Goal: Information Seeking & Learning: Learn about a topic

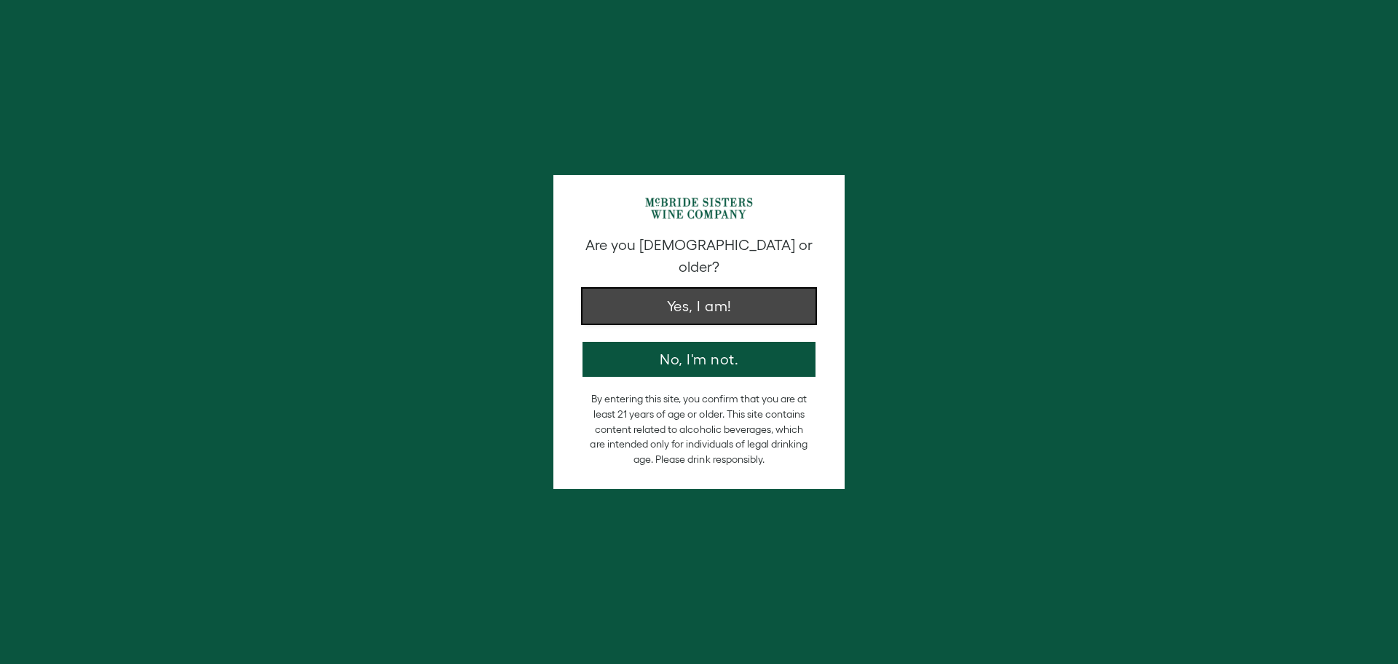
click at [762, 288] on button "Yes, I am!" at bounding box center [699, 305] width 233 height 35
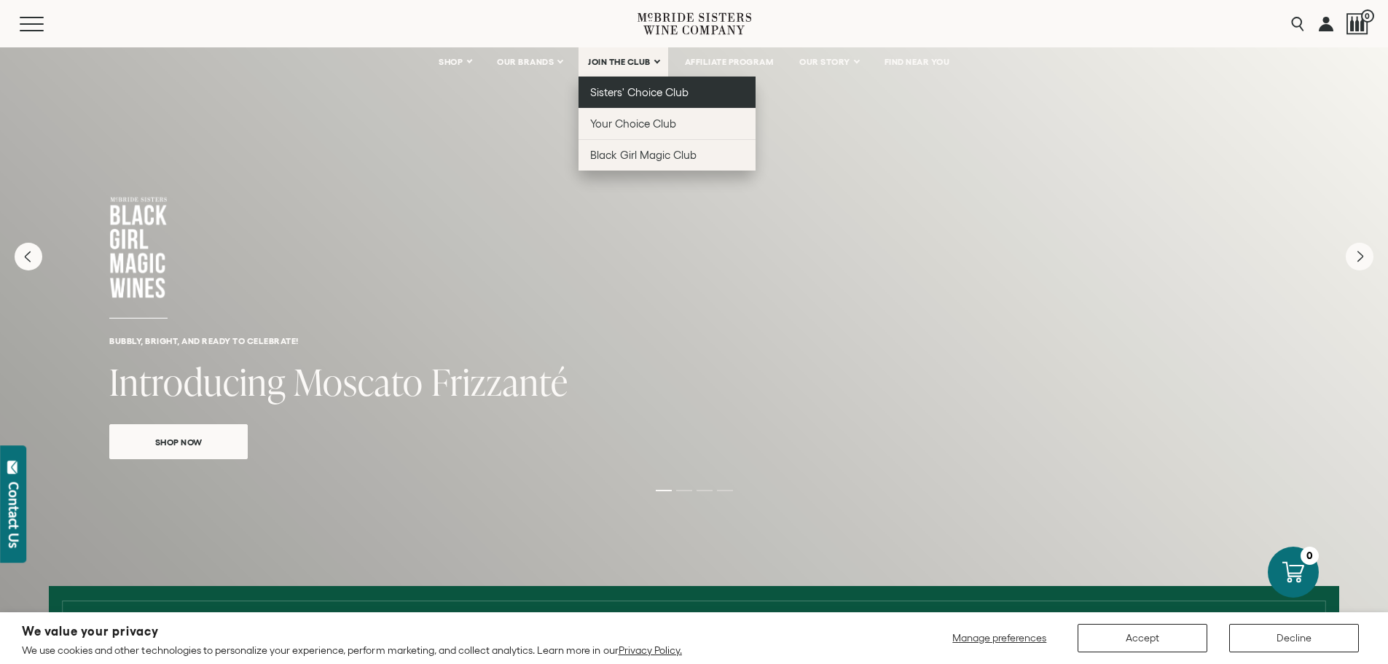
click at [631, 93] on span "Sisters' Choice Club" at bounding box center [639, 92] width 98 height 12
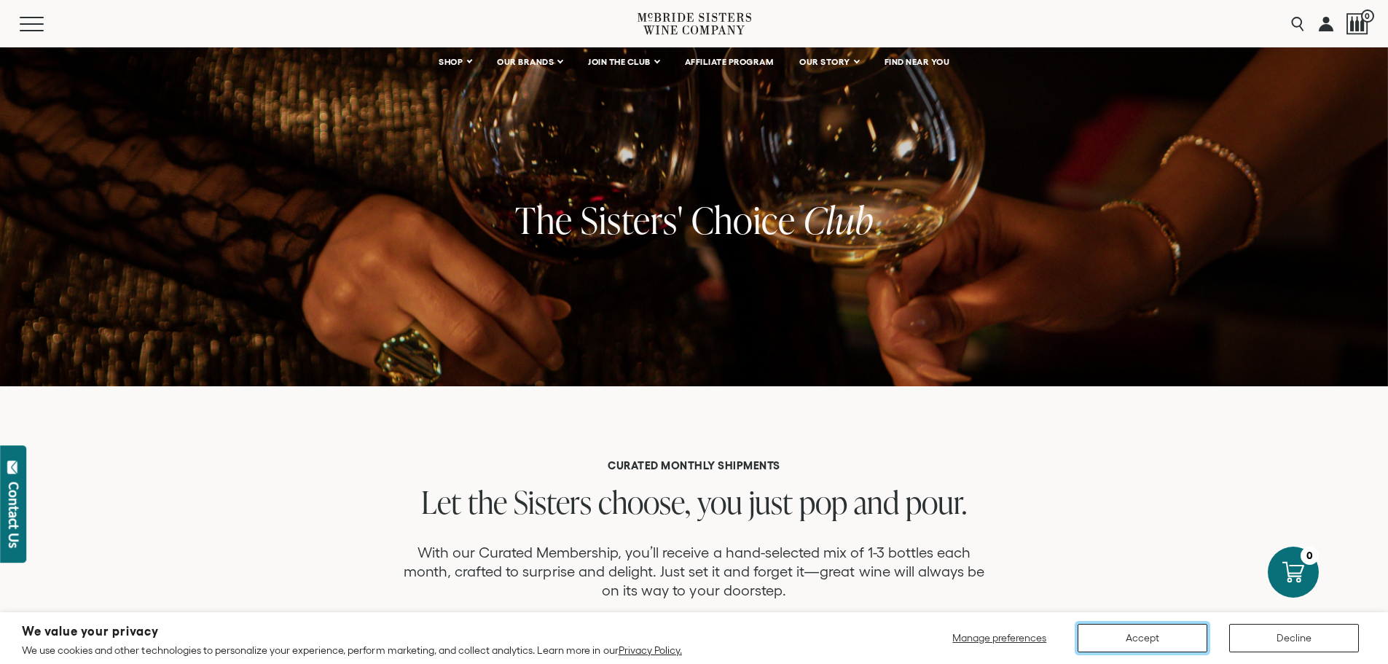
click at [1137, 635] on button "Accept" at bounding box center [1142, 637] width 130 height 28
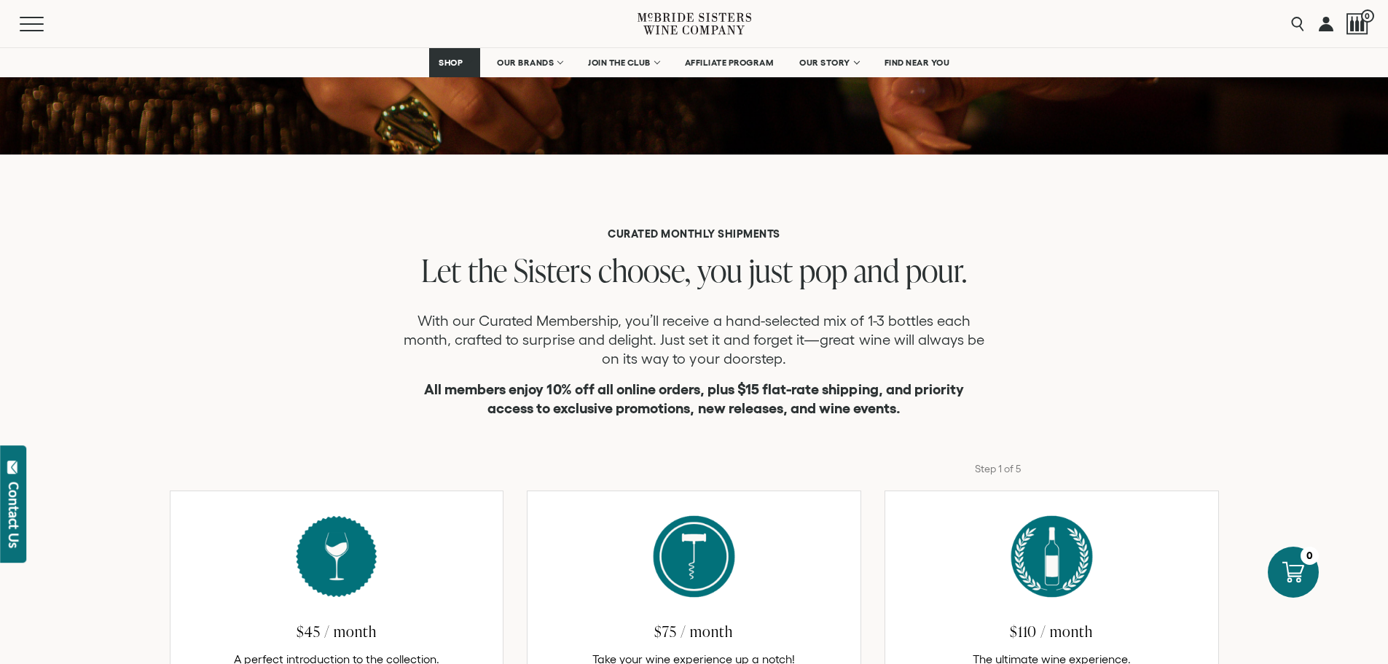
scroll to position [219, 0]
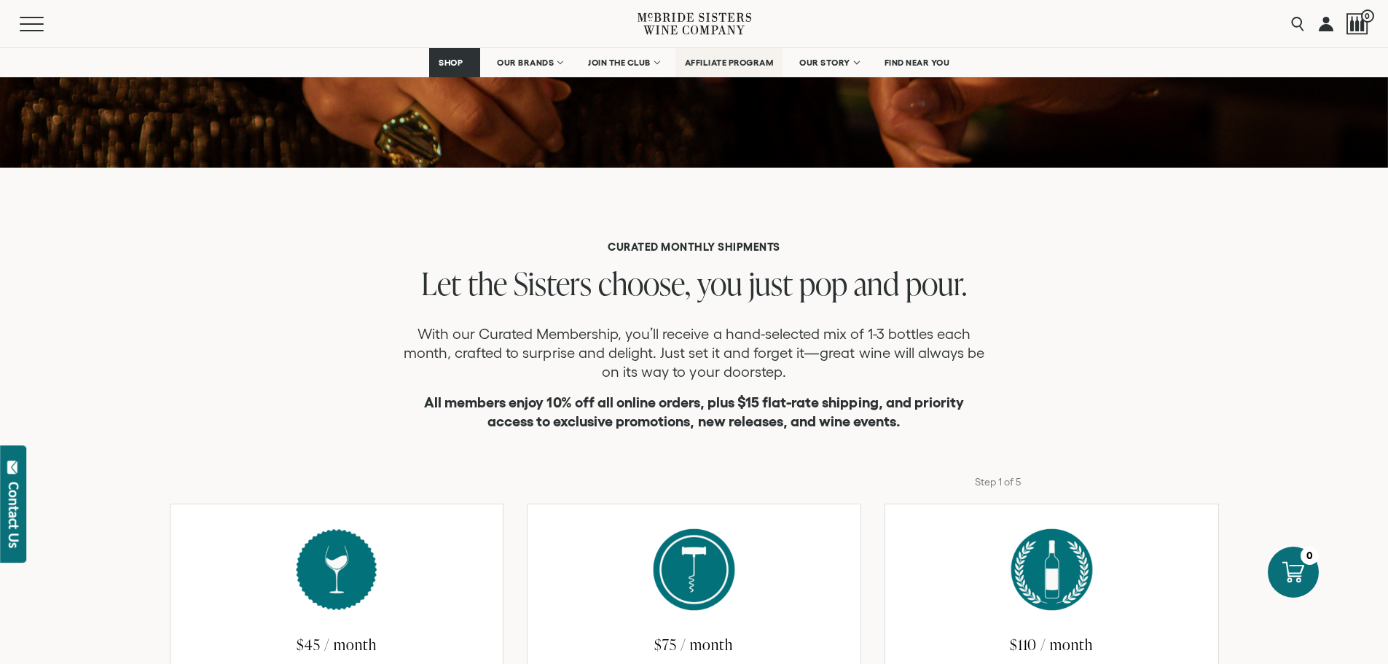
click at [725, 60] on span "AFFILIATE PROGRAM" at bounding box center [729, 63] width 89 height 10
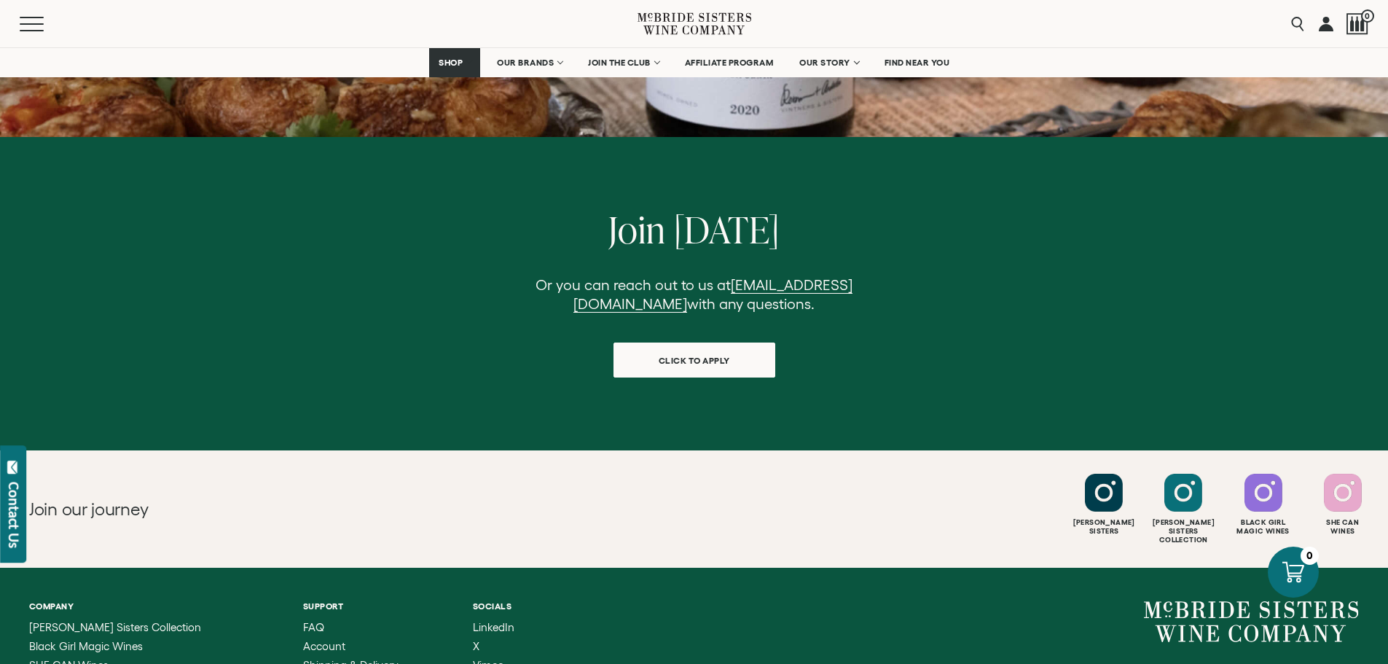
scroll to position [1384, 0]
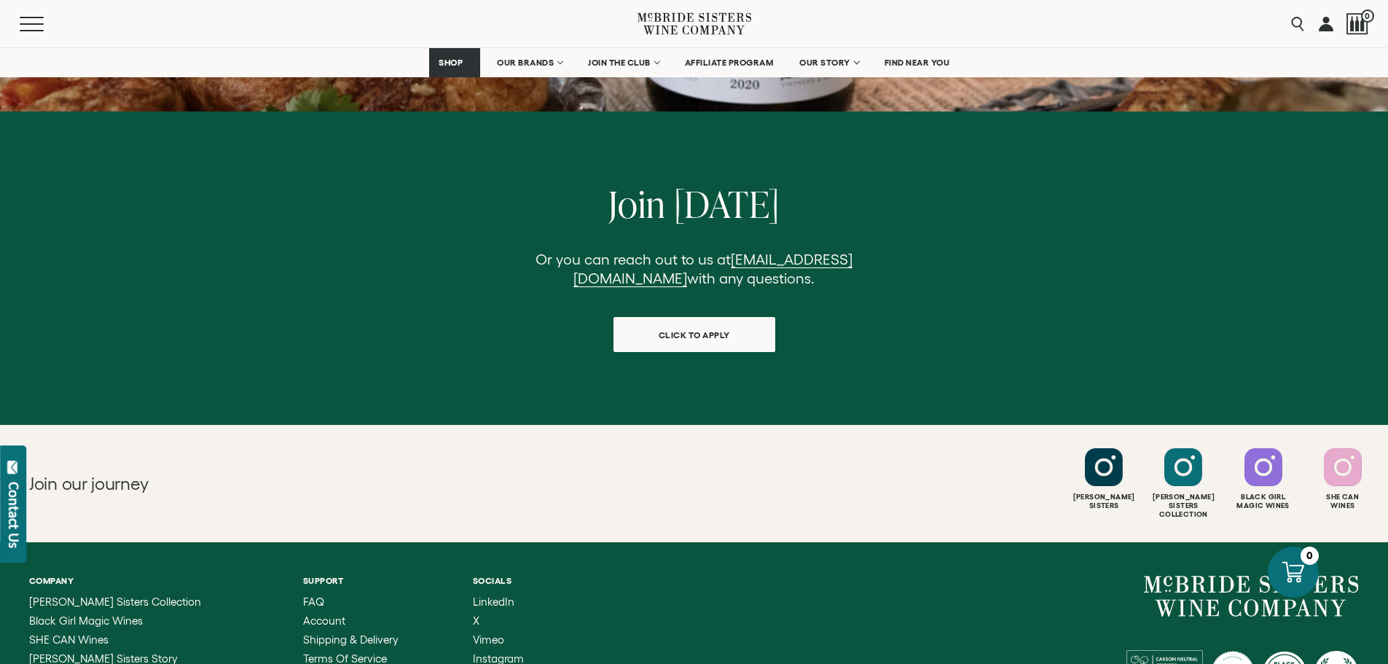
click at [105, 652] on span "[PERSON_NAME] Sisters Story" at bounding box center [103, 658] width 149 height 12
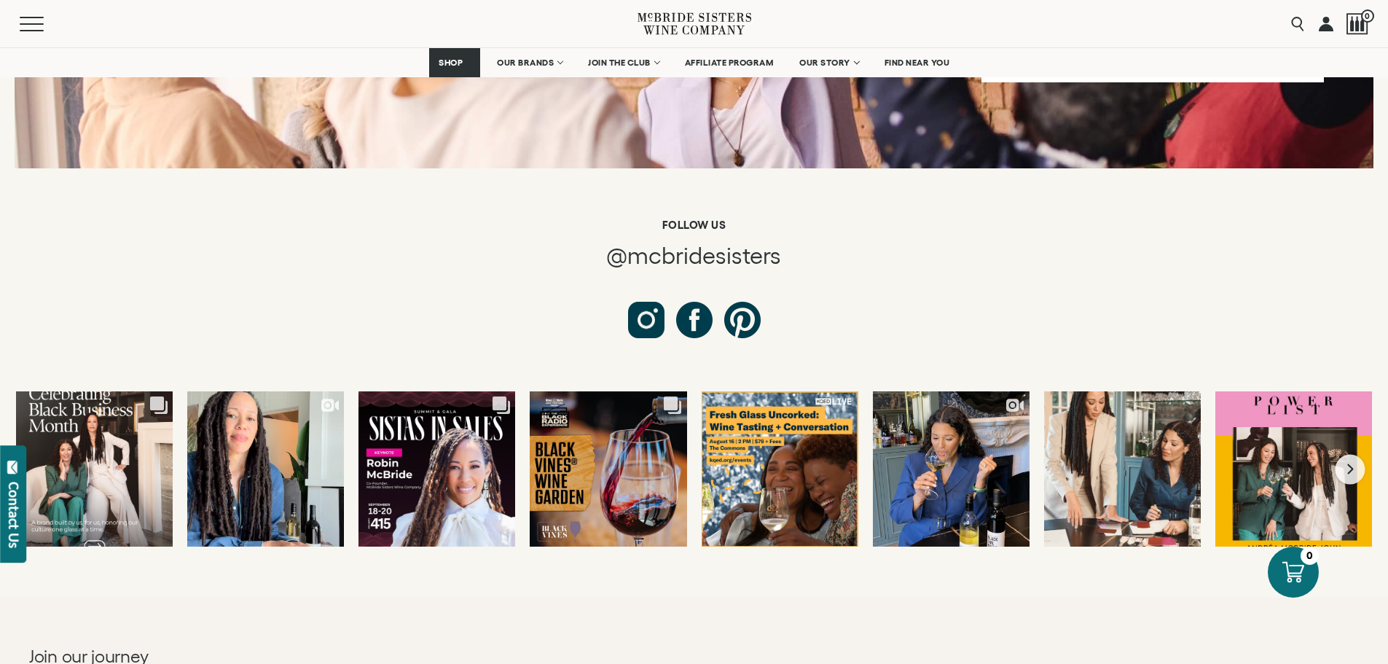
scroll to position [5390, 0]
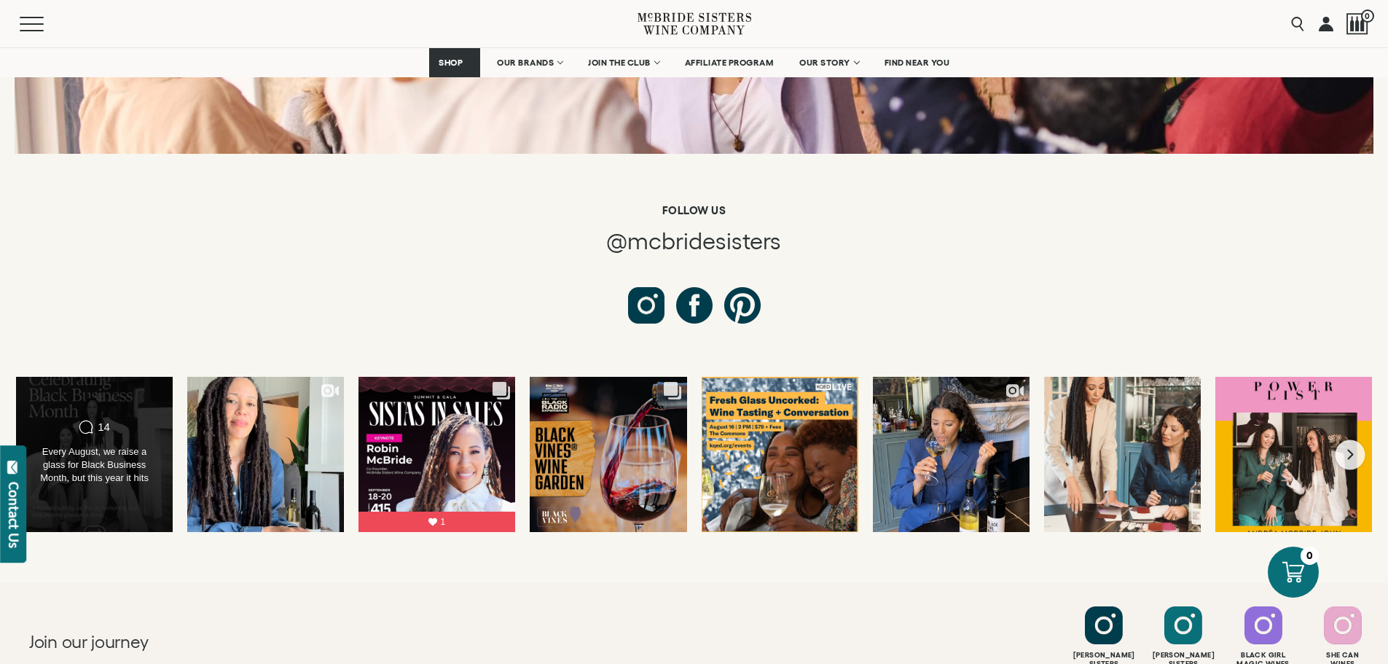
click at [112, 445] on div "Every August, we raise a glass for Black Business Month, but this year it hits …" at bounding box center [94, 465] width 127 height 41
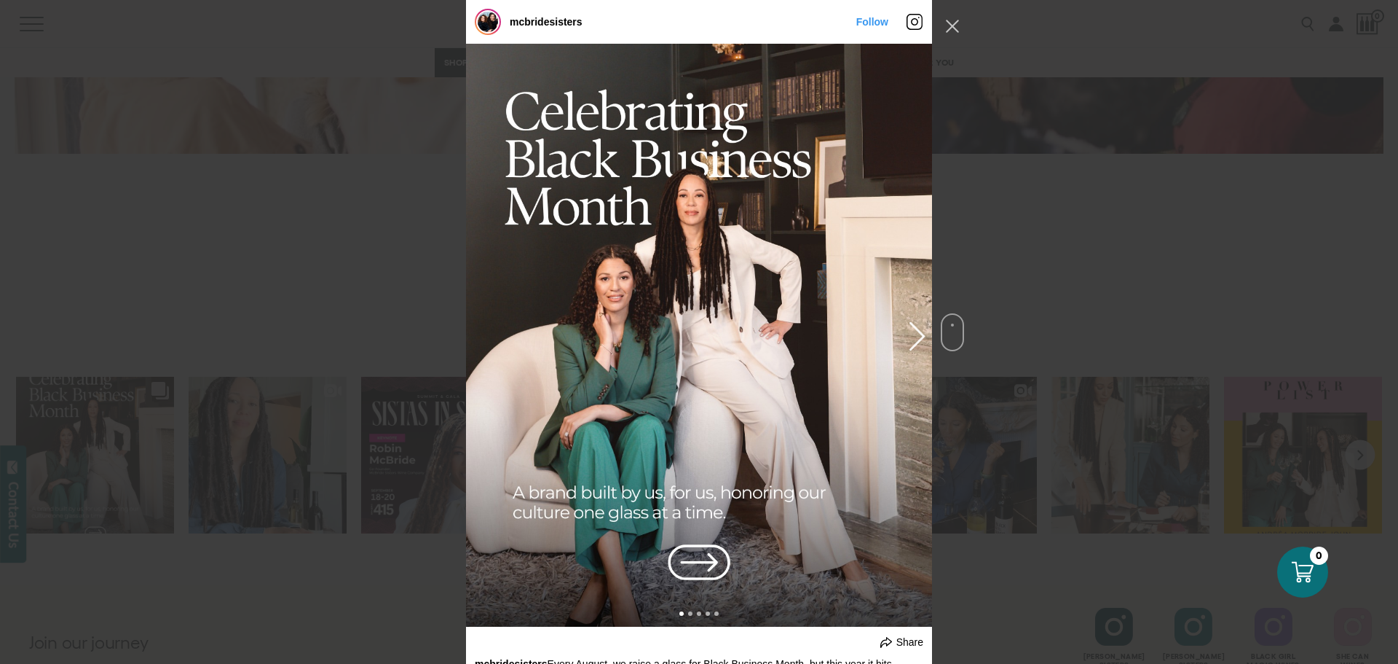
click at [705, 564] on div "Instagram Feed popup" at bounding box center [699, 335] width 466 height 583
click at [700, 562] on div "Instagram Feed popup" at bounding box center [699, 335] width 466 height 583
click at [908, 339] on button "Previous image" at bounding box center [914, 335] width 17 height 26
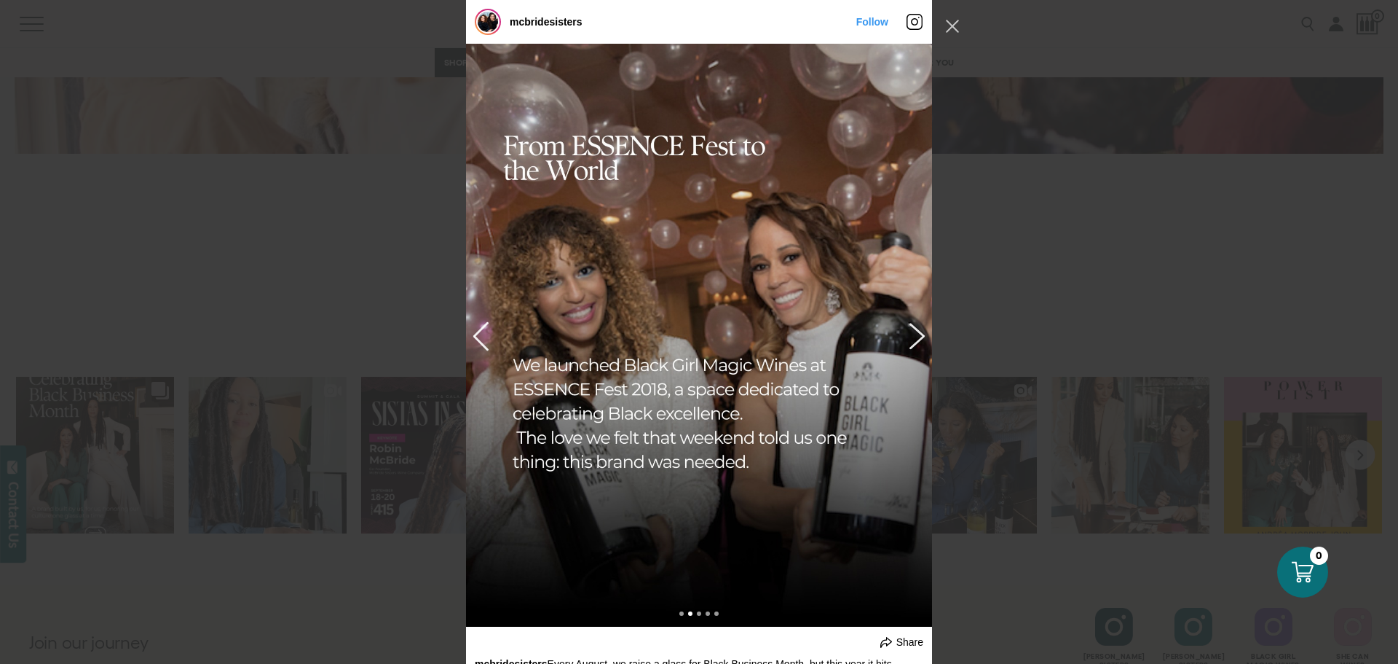
click at [908, 339] on button "Previous image" at bounding box center [914, 335] width 17 height 26
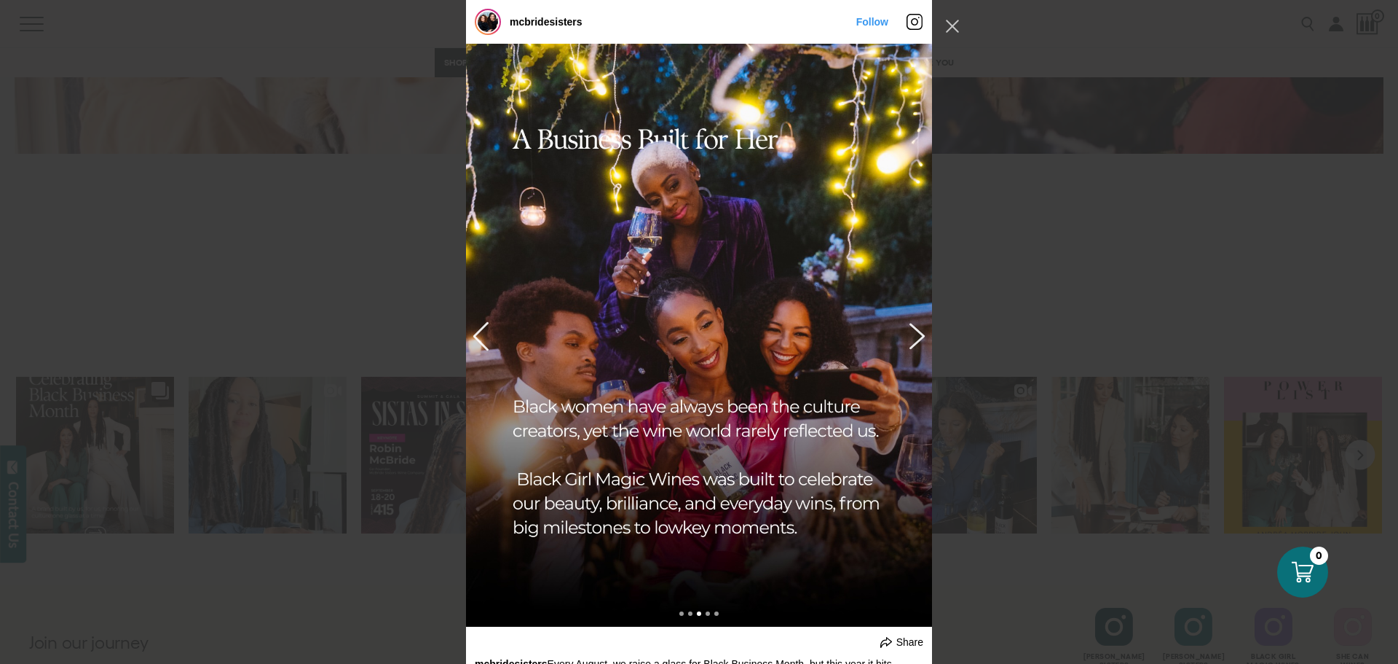
click at [908, 339] on button "Previous image" at bounding box center [914, 335] width 17 height 26
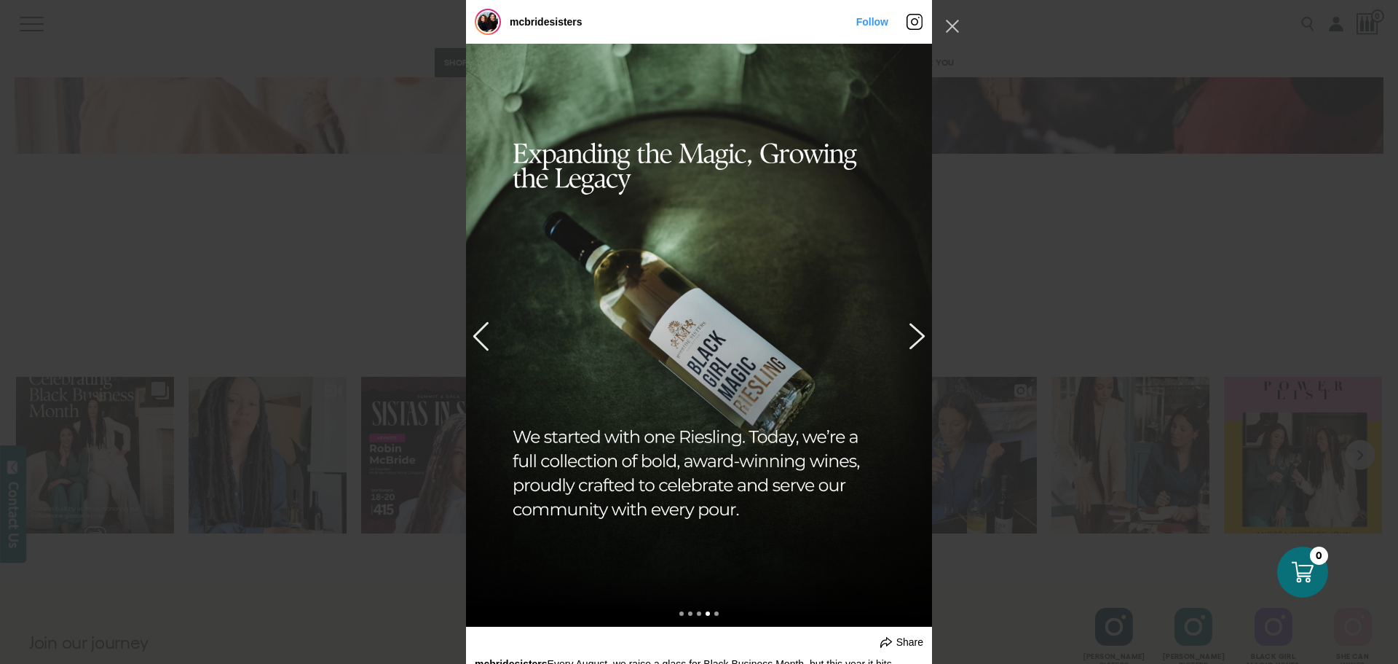
click at [908, 339] on button "Previous image" at bounding box center [914, 335] width 17 height 26
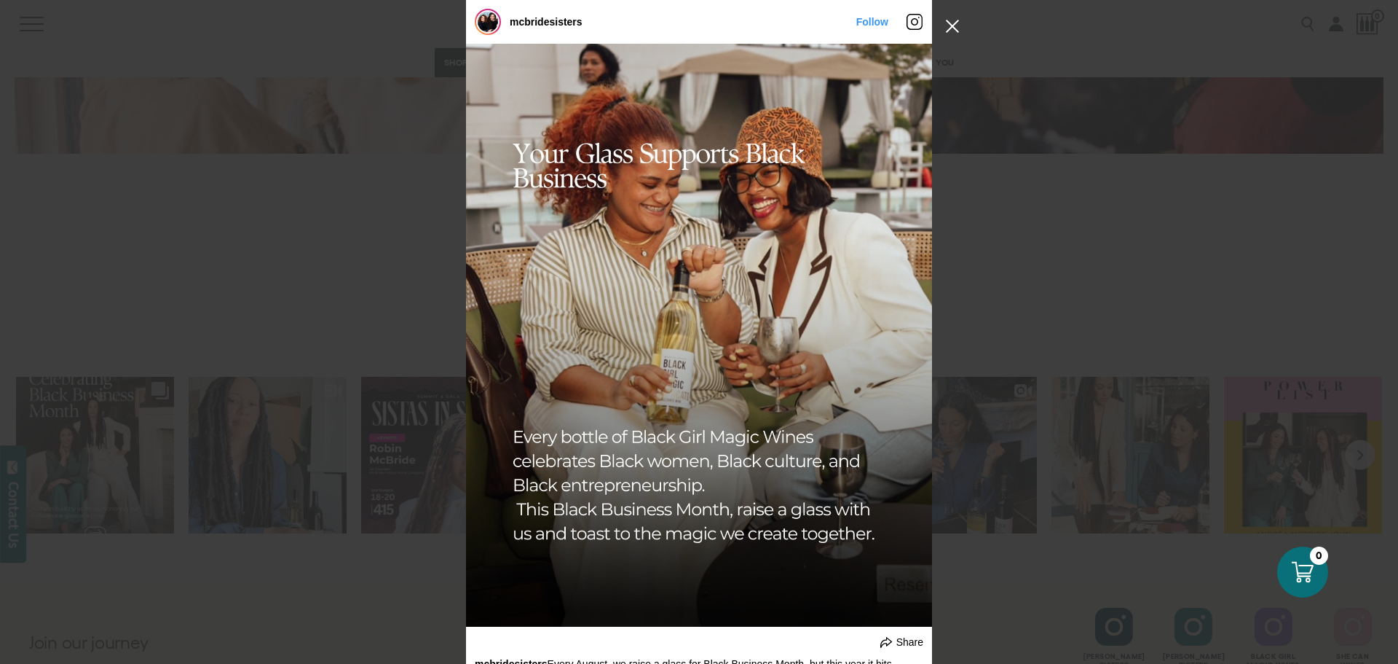
click at [956, 25] on button "Close Instagram Feed Popup" at bounding box center [952, 26] width 23 height 23
